Goal: Task Accomplishment & Management: Manage account settings

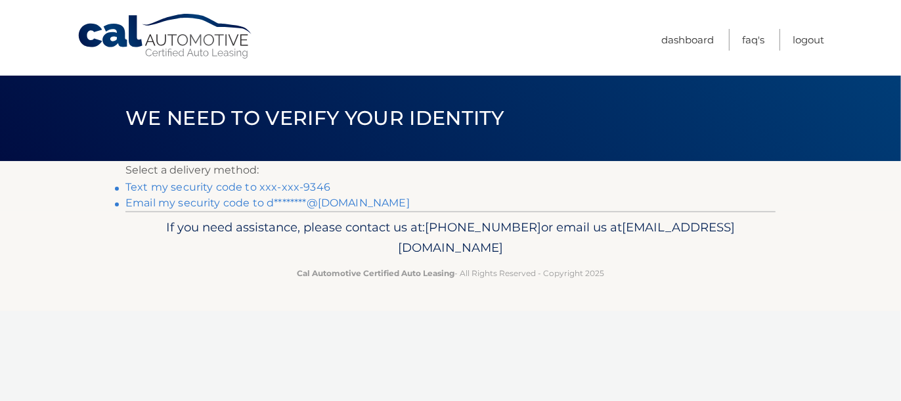
click at [217, 189] on link "Text my security code to xxx-xxx-9346" at bounding box center [227, 187] width 205 height 12
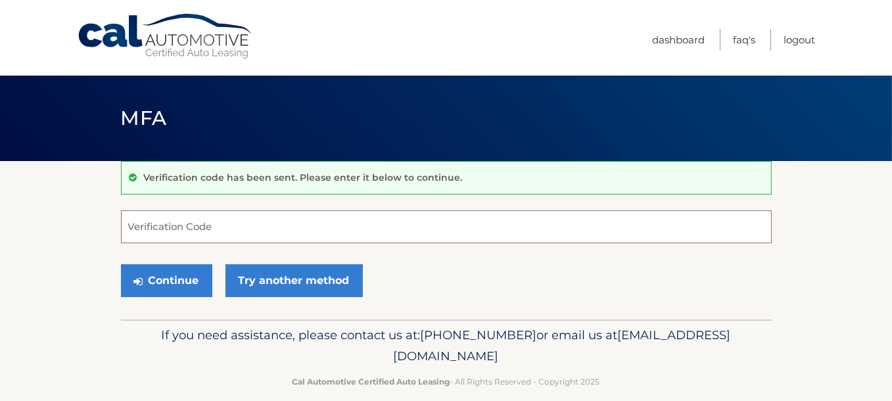
click at [232, 233] on input "Verification Code" at bounding box center [446, 226] width 650 height 33
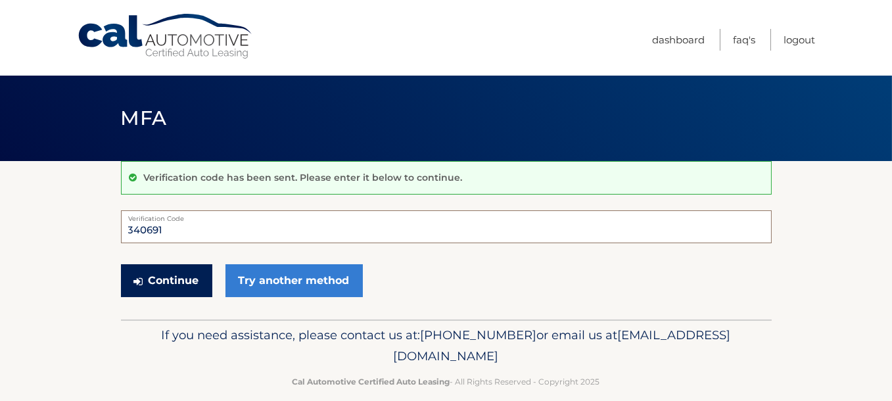
type input "340691"
click at [166, 280] on button "Continue" at bounding box center [166, 280] width 91 height 33
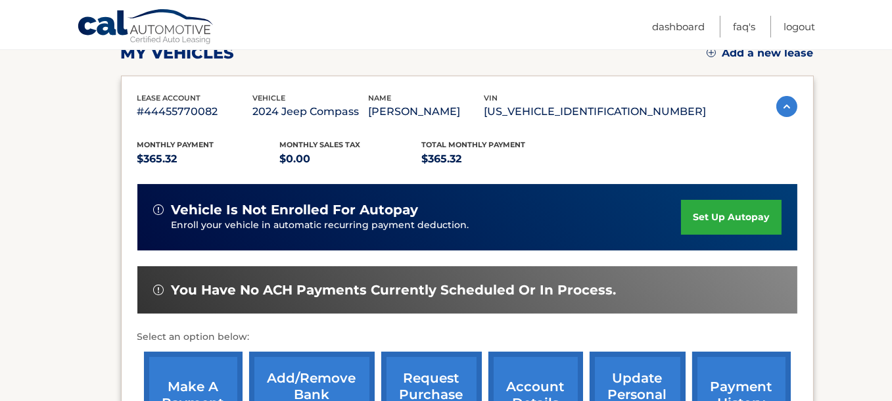
scroll to position [394, 0]
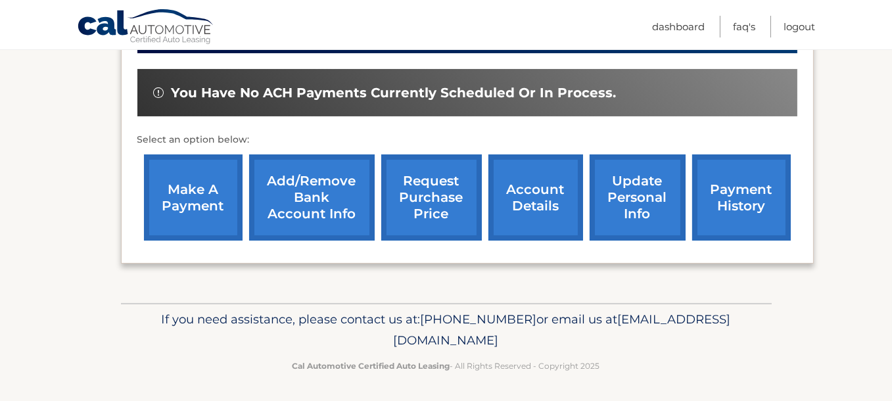
click at [636, 194] on link "update personal info" at bounding box center [637, 197] width 96 height 86
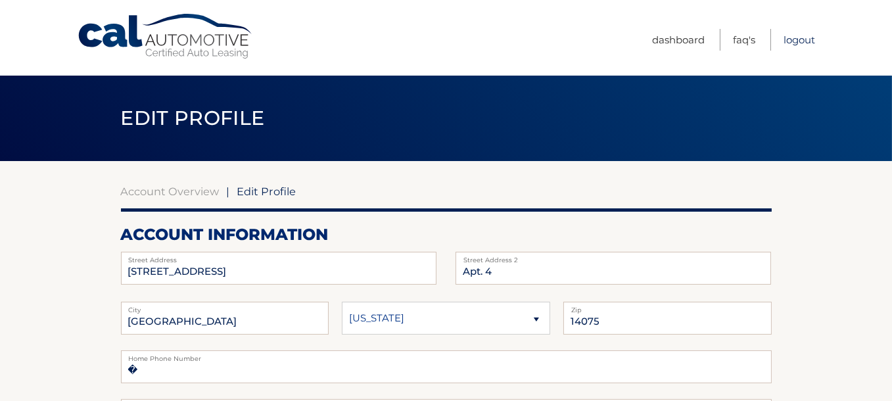
click at [804, 39] on link "Logout" at bounding box center [799, 40] width 32 height 22
